Goal: Find specific fact: Find specific fact

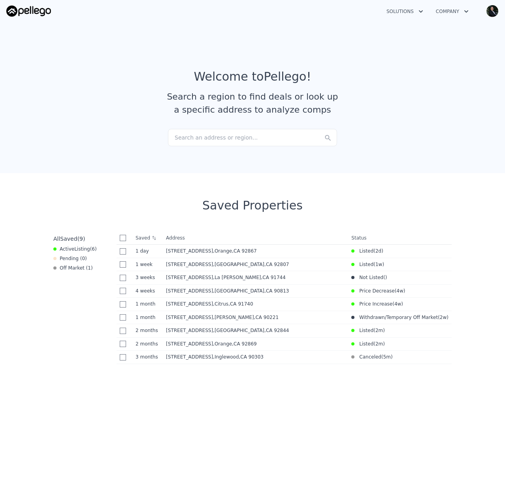
drag, startPoint x: 226, startPoint y: 137, endPoint x: 202, endPoint y: 134, distance: 24.3
drag, startPoint x: 202, startPoint y: 134, endPoint x: 198, endPoint y: 135, distance: 4.1
click at [198, 135] on div "Search an address or region..." at bounding box center [252, 137] width 169 height 17
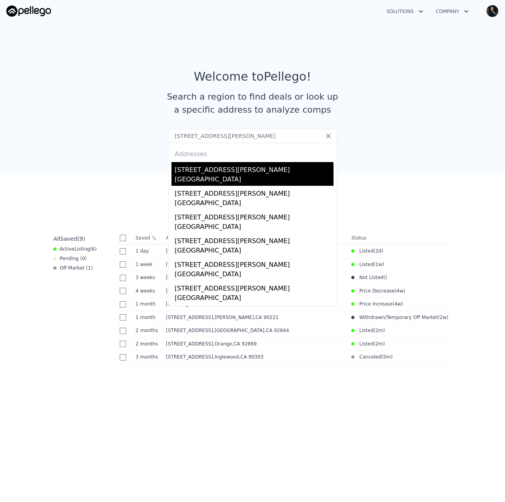
type input "[STREET_ADDRESS][PERSON_NAME]"
click at [201, 172] on div "[STREET_ADDRESS][PERSON_NAME]" at bounding box center [254, 168] width 159 height 13
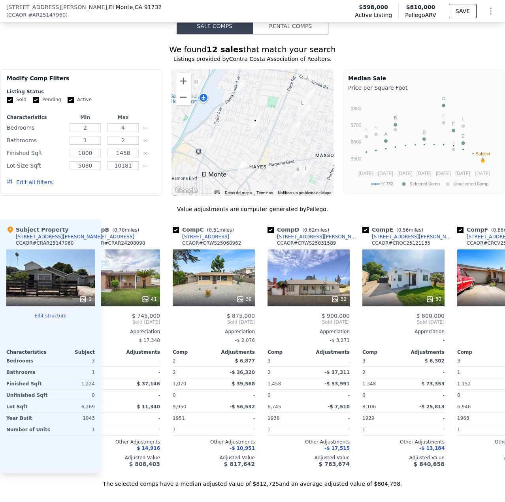
scroll to position [0, 203]
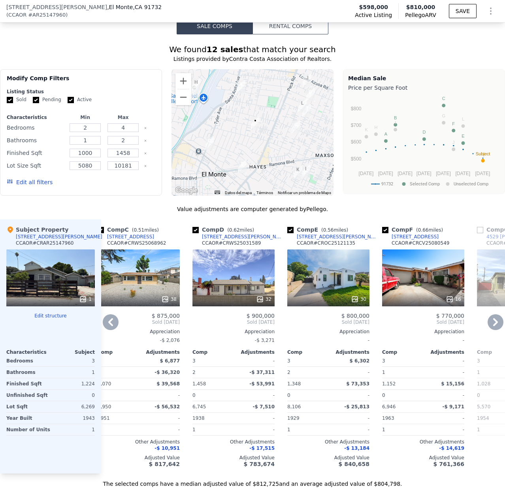
drag, startPoint x: 229, startPoint y: 284, endPoint x: 219, endPoint y: 238, distance: 46.3
drag, startPoint x: 219, startPoint y: 238, endPoint x: 215, endPoint y: 235, distance: 4.8
drag, startPoint x: 215, startPoint y: 235, endPoint x: 210, endPoint y: 243, distance: 9.2
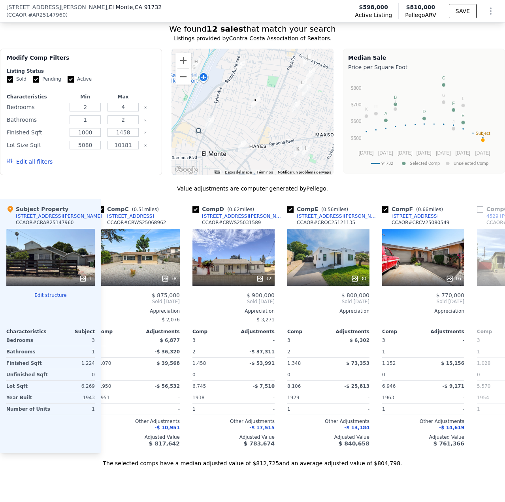
scroll to position [749, 0]
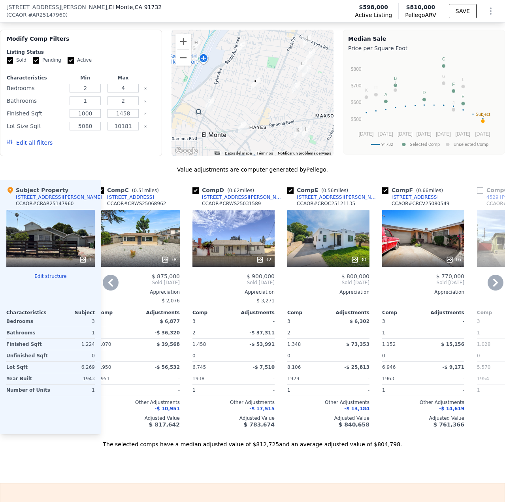
click at [240, 207] on div "CCAOR # CRWS25031589" at bounding box center [231, 203] width 59 height 6
copy div "CRWS25031589"
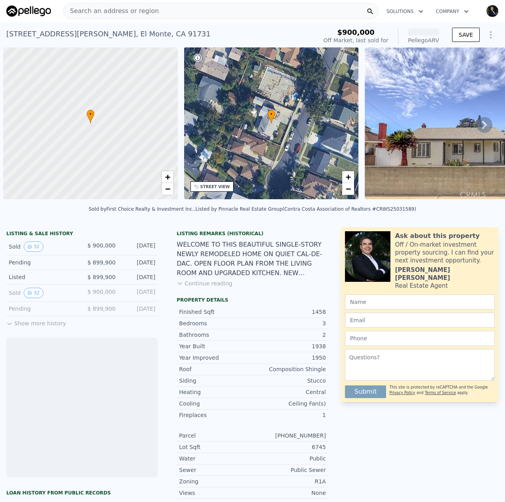
scroll to position [0, 3]
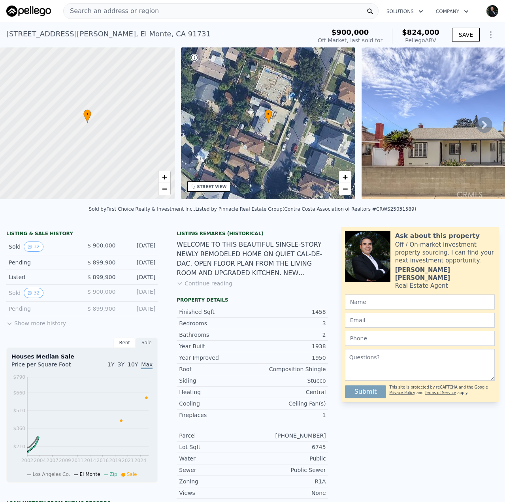
click at [477, 130] on icon at bounding box center [485, 125] width 16 height 16
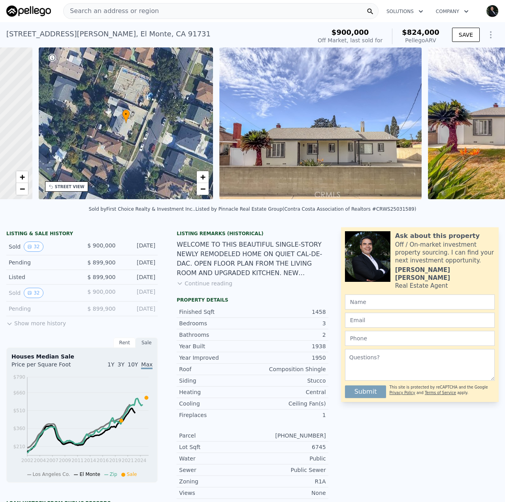
scroll to position [0, 184]
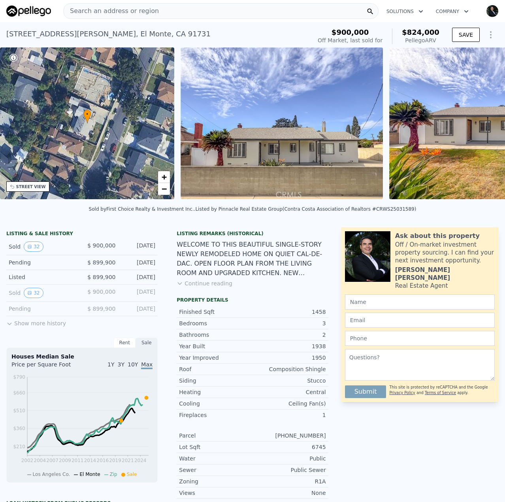
click at [478, 130] on img at bounding box center [490, 123] width 202 height 152
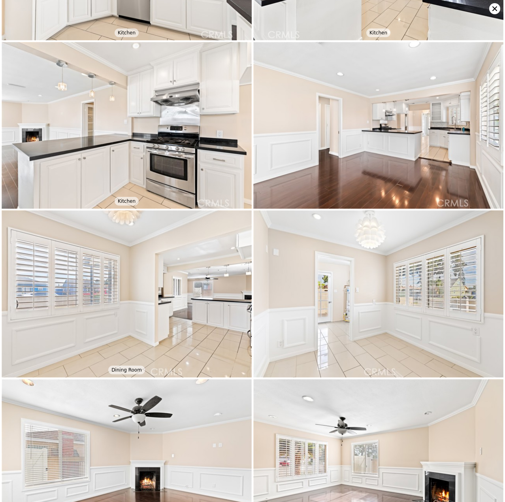
scroll to position [0, 0]
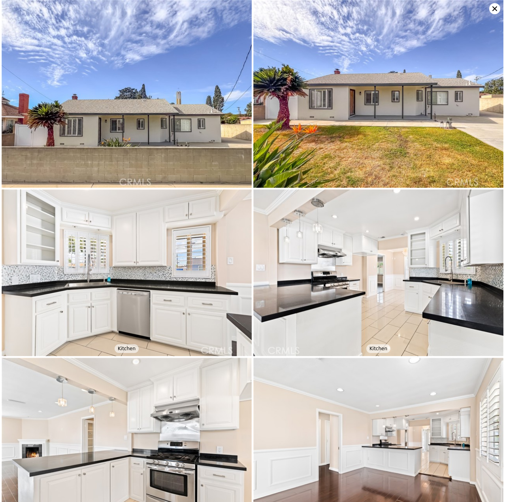
click at [492, 8] on icon at bounding box center [495, 8] width 11 height 11
